Goal: Task Accomplishment & Management: Use online tool/utility

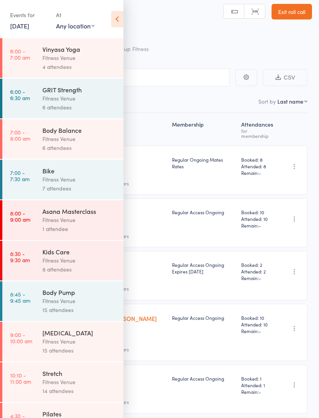
scroll to position [207, 0]
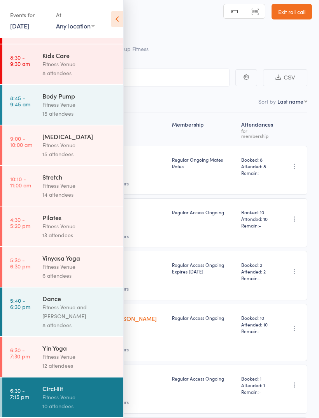
click at [63, 60] on div "Fitness Venue" at bounding box center [79, 64] width 74 height 9
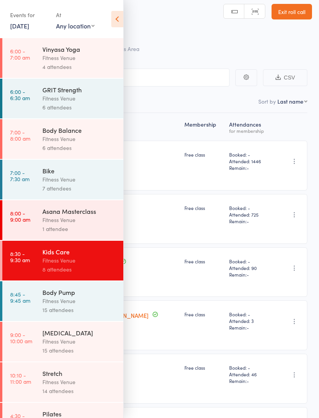
click at [62, 265] on div "Fitness Venue" at bounding box center [79, 260] width 74 height 9
click at [114, 16] on icon at bounding box center [117, 19] width 12 height 16
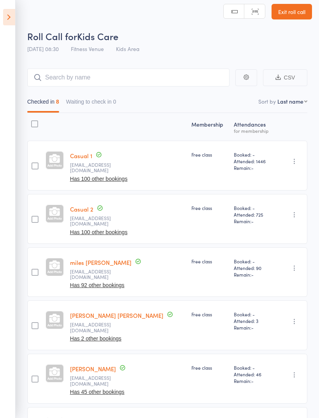
click at [5, 14] on icon at bounding box center [9, 17] width 12 height 16
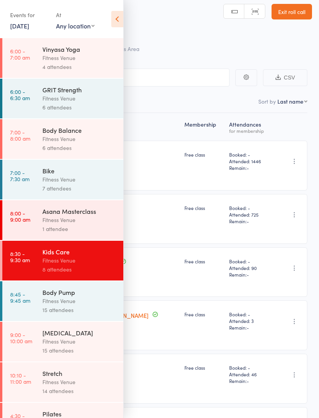
click at [53, 265] on div "Fitness Venue" at bounding box center [79, 260] width 74 height 9
click at [14, 16] on div "Events for" at bounding box center [29, 15] width 38 height 13
click at [23, 17] on div "Events for" at bounding box center [29, 15] width 38 height 13
click at [114, 15] on icon at bounding box center [117, 19] width 12 height 16
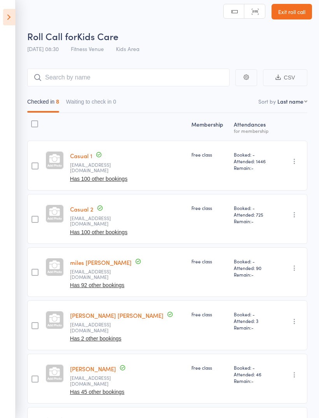
click at [11, 14] on icon at bounding box center [9, 17] width 12 height 16
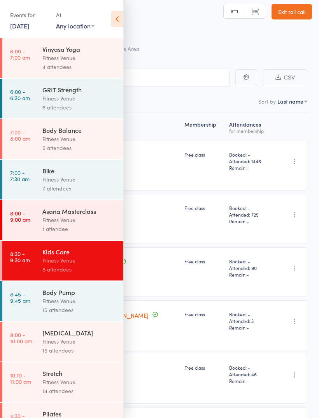
click at [19, 28] on link "[DATE]" at bounding box center [19, 25] width 19 height 9
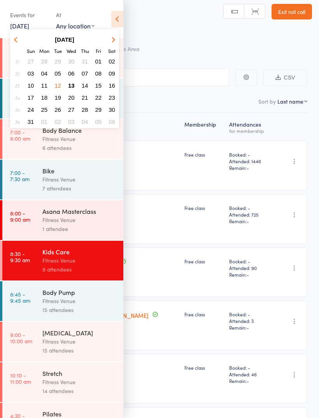
click at [71, 85] on span "13" at bounding box center [71, 85] width 7 height 7
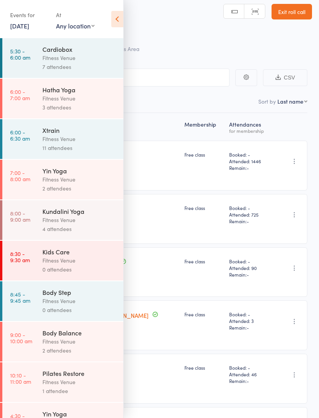
click at [67, 265] on div "Fitness Venue" at bounding box center [79, 260] width 74 height 9
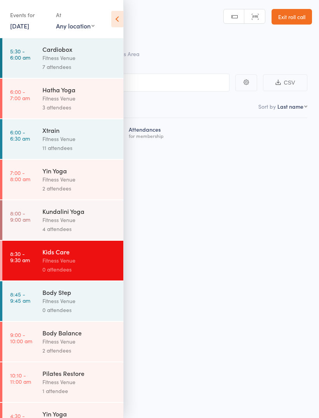
click at [114, 16] on icon at bounding box center [117, 19] width 12 height 16
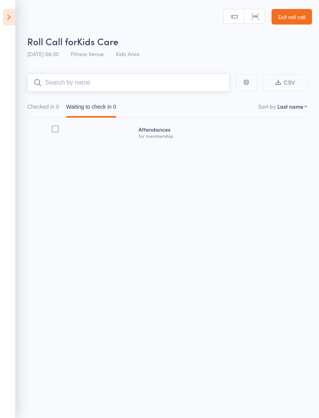
click at [51, 80] on input "search" at bounding box center [128, 83] width 202 height 18
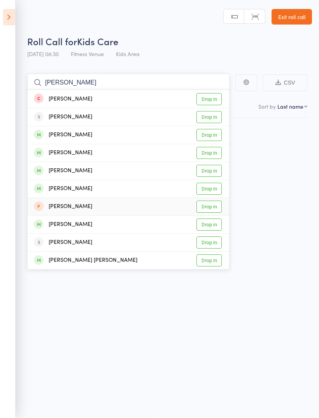
type input "[PERSON_NAME]"
click at [207, 204] on link "Drop in" at bounding box center [209, 207] width 25 height 12
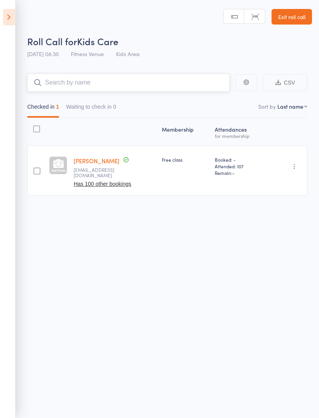
click at [91, 74] on input "search" at bounding box center [128, 83] width 202 height 18
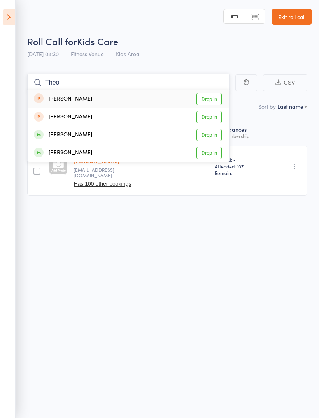
type input "Theo"
click at [212, 111] on link "Drop in" at bounding box center [209, 117] width 25 height 12
